Goal: Information Seeking & Learning: Learn about a topic

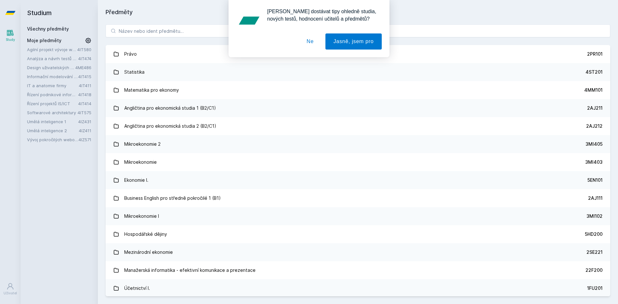
click at [310, 44] on button "Ne" at bounding box center [310, 41] width 23 height 16
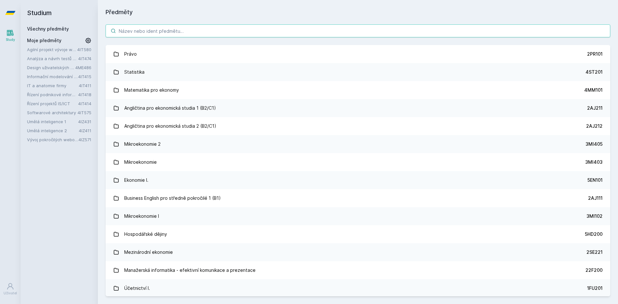
click at [156, 33] on input "search" at bounding box center [358, 30] width 505 height 13
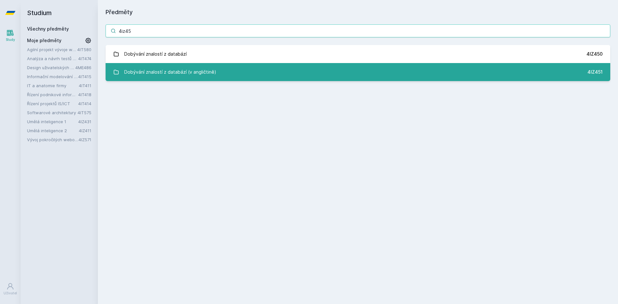
type input "4iz45"
click at [164, 64] on link "Dobývání znalostí z databází (v angličtině) 4IZ451" at bounding box center [358, 72] width 505 height 18
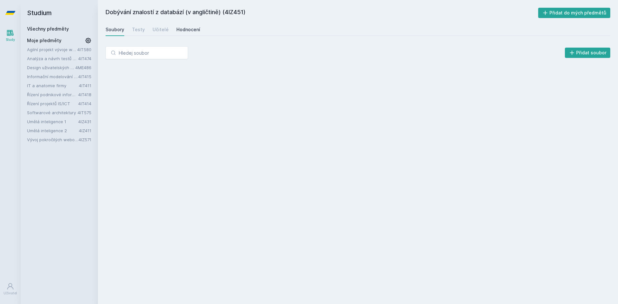
click at [181, 33] on div "Hodnocení" at bounding box center [188, 29] width 24 height 6
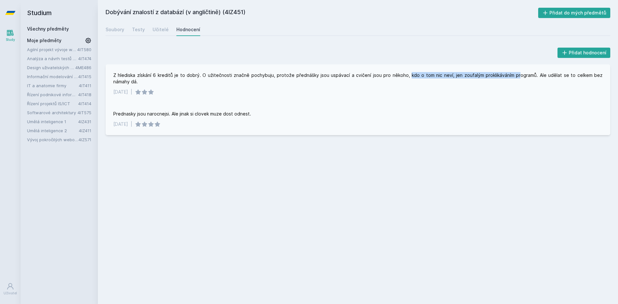
drag, startPoint x: 401, startPoint y: 77, endPoint x: 506, endPoint y: 76, distance: 105.0
click at [506, 76] on div "Z hlediska získání 6 kreditů je to dobrý. O užitečnosti značně pochybuju, proto…" at bounding box center [357, 78] width 489 height 13
click at [112, 31] on div "Soubory" at bounding box center [115, 29] width 19 height 6
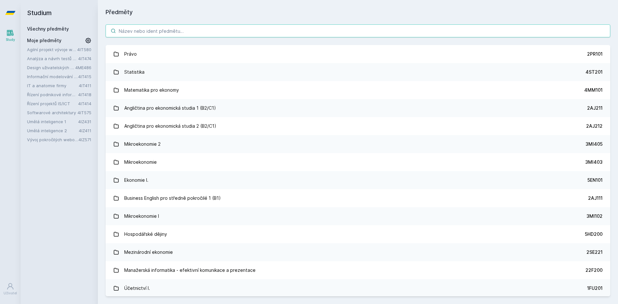
click at [133, 32] on input "search" at bounding box center [358, 30] width 505 height 13
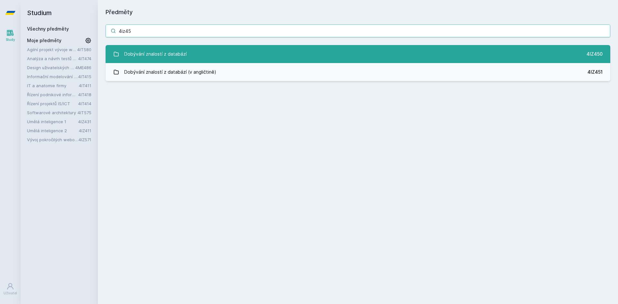
type input "4iz45"
click at [160, 48] on div "Dobývání znalostí z databází" at bounding box center [155, 54] width 62 height 13
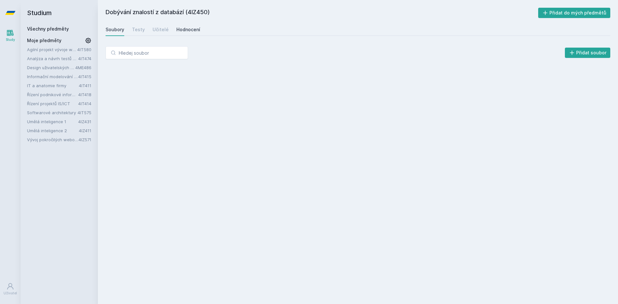
click at [177, 29] on div "Hodnocení" at bounding box center [188, 29] width 24 height 6
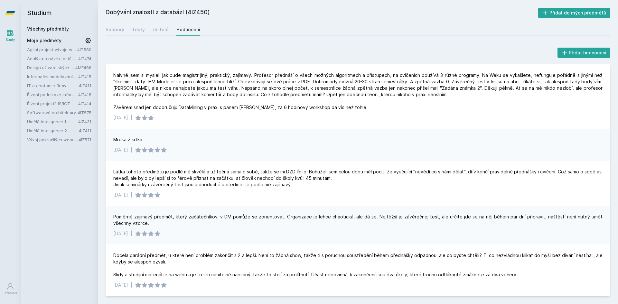
click at [51, 48] on link "Agilní projekt vývoje webové aplikace" at bounding box center [52, 49] width 50 height 6
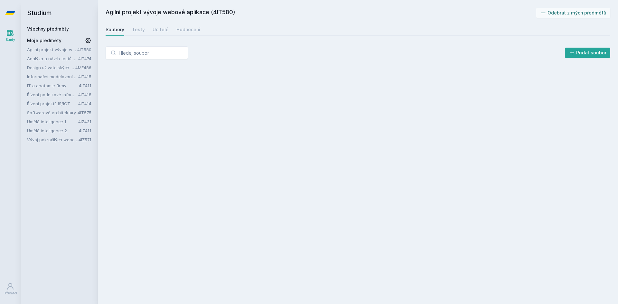
click at [55, 64] on div "Agilní projekt vývoje webové aplikace 4IT580 Analýza a návrh testů softwaru 4IT…" at bounding box center [59, 94] width 64 height 97
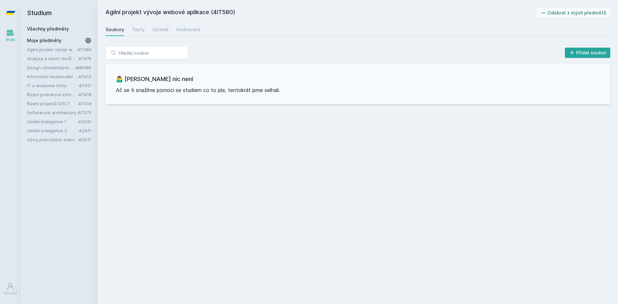
click at [55, 64] on div "Agilní projekt vývoje webové aplikace 4IT580 Analýza a návrh testů softwaru 4IT…" at bounding box center [59, 94] width 64 height 97
click at [54, 59] on link "Analýza a návrh testů softwaru" at bounding box center [52, 58] width 51 height 6
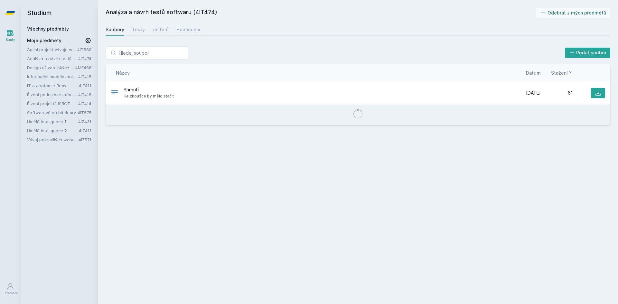
click at [53, 66] on link "Design uživatelských rozhraní" at bounding box center [51, 67] width 48 height 6
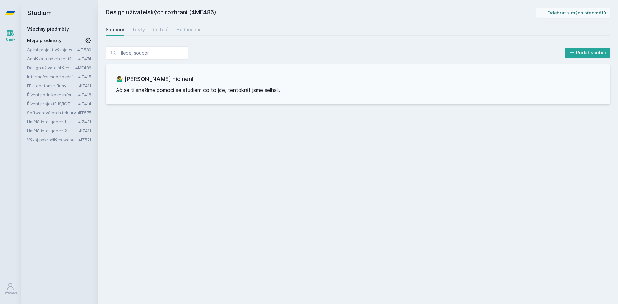
click at [55, 74] on link "Informační modelování organizací" at bounding box center [52, 76] width 51 height 6
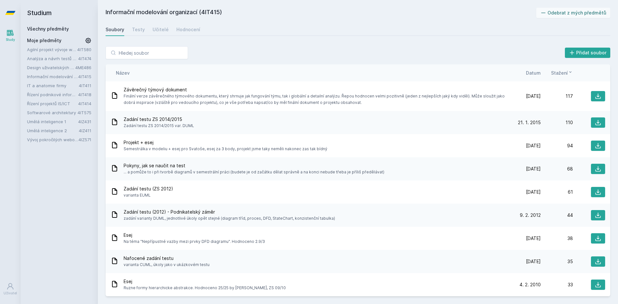
click at [53, 86] on link "IT a anatomie firmy" at bounding box center [53, 85] width 52 height 6
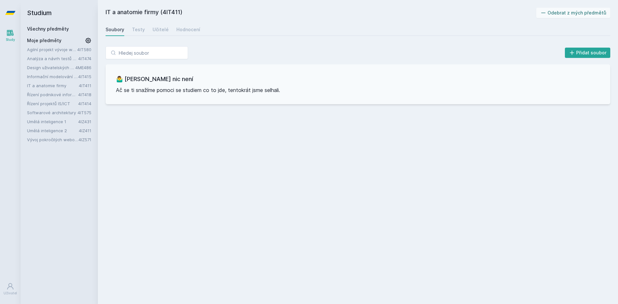
click at [53, 92] on link "Řízení podnikové informatiky" at bounding box center [52, 94] width 51 height 6
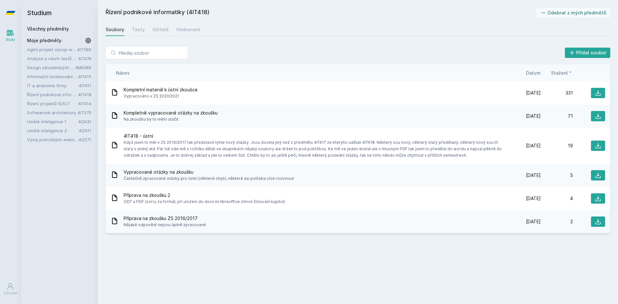
click at [53, 101] on link "Řízení projektů IS/ICT" at bounding box center [52, 103] width 51 height 6
